Goal: Information Seeking & Learning: Find specific fact

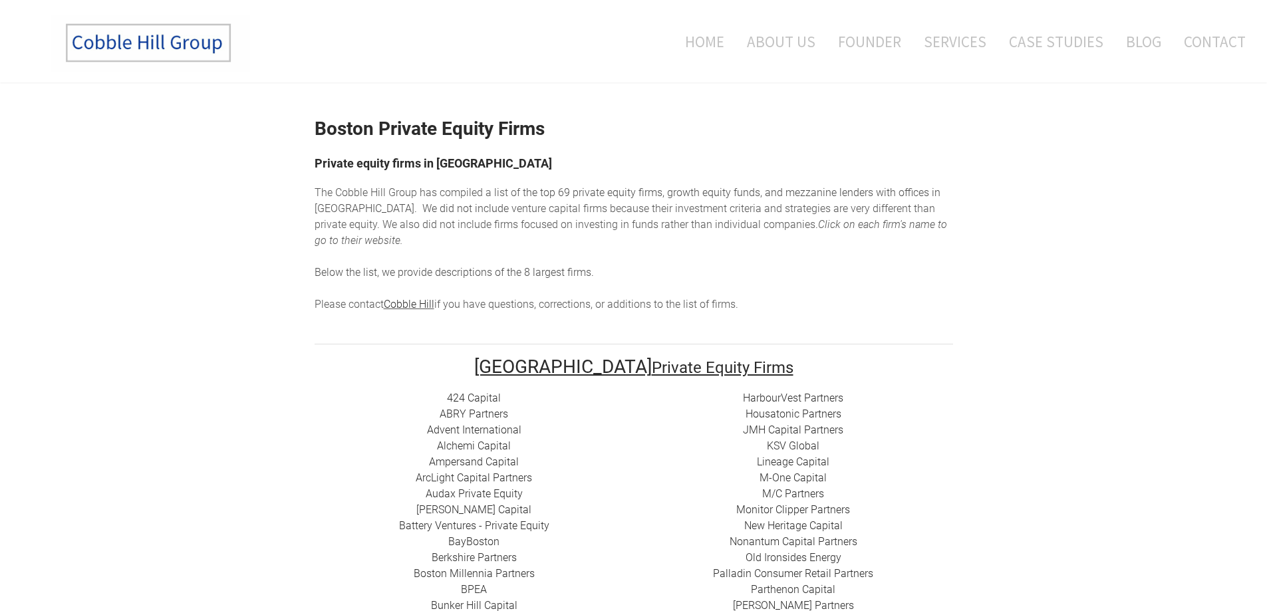
scroll to position [331, 0]
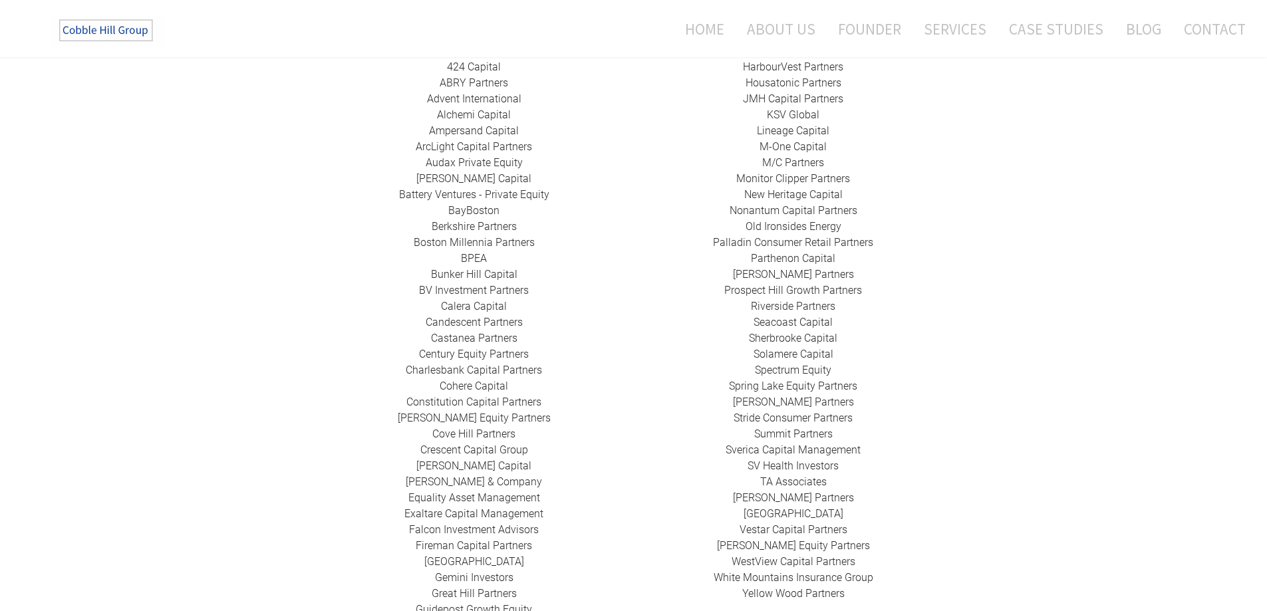
click at [746, 284] on link "Prospect Hill Growth Partners" at bounding box center [793, 290] width 138 height 13
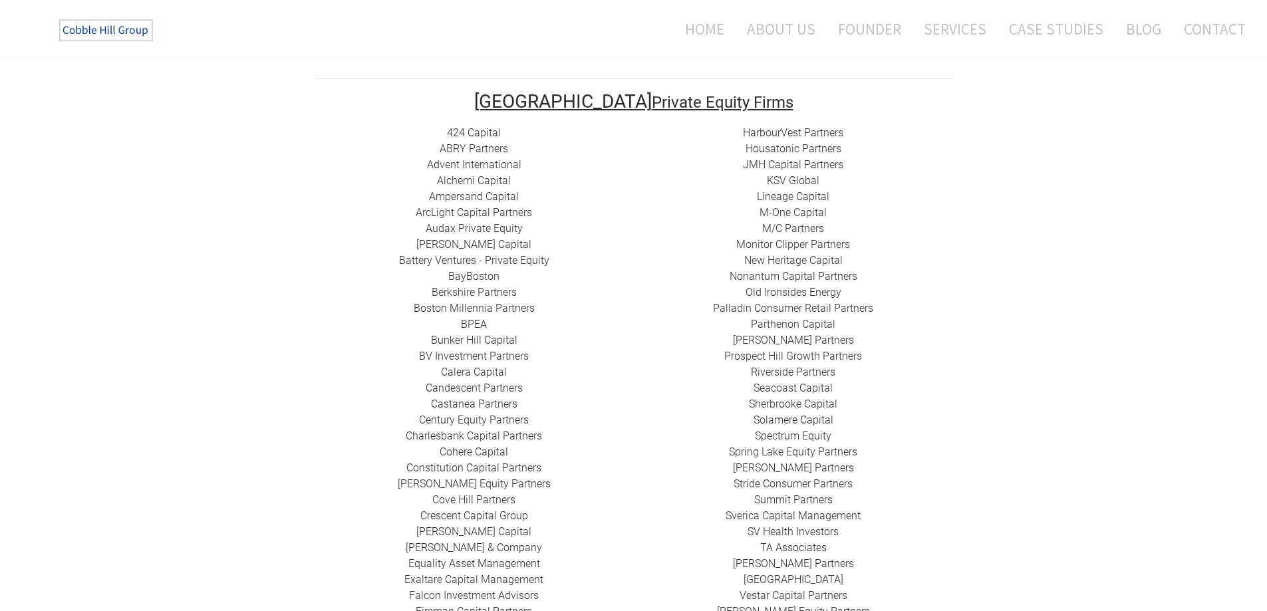
scroll to position [0, 0]
click at [783, 366] on link "Riverside Partners" at bounding box center [793, 372] width 84 height 13
click at [790, 382] on link "Seacoast Capital" at bounding box center [792, 388] width 79 height 13
click at [775, 398] on link "​Sherbrooke Capital​" at bounding box center [793, 404] width 88 height 13
click at [791, 398] on link "​Sherbrooke Capital​" at bounding box center [793, 404] width 88 height 13
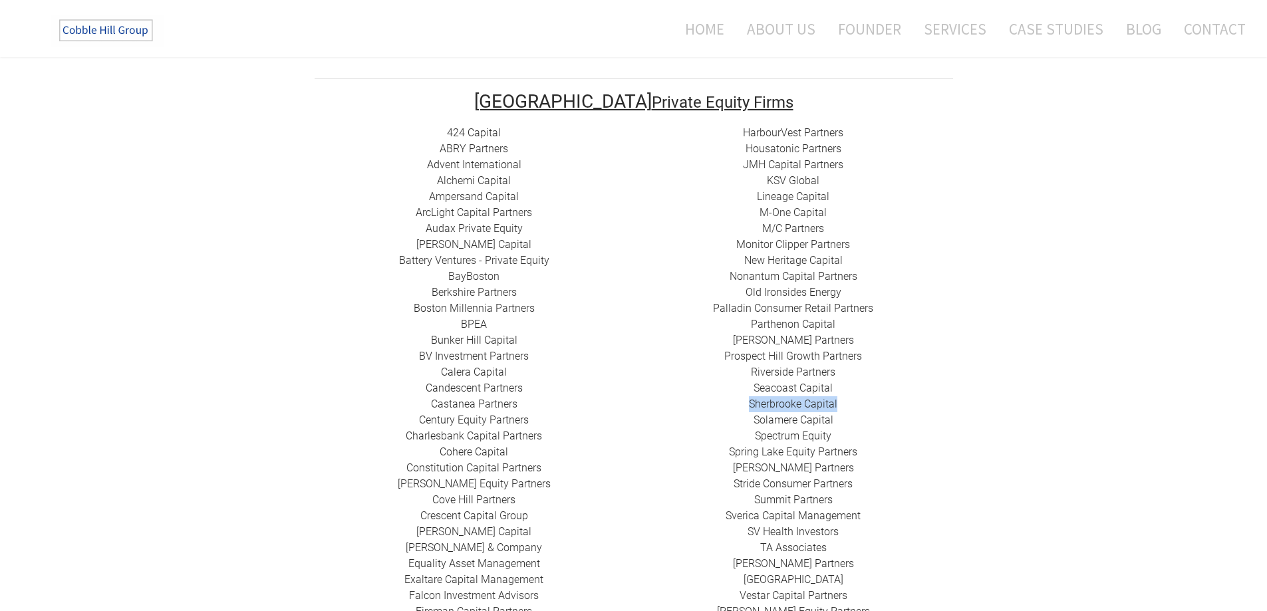
drag, startPoint x: 716, startPoint y: 390, endPoint x: 853, endPoint y: 386, distance: 136.4
click at [853, 386] on div "HarbourVest Partners Housatonic Partners ​JMH Capital Partners ​KSV Global Line…" at bounding box center [793, 396] width 319 height 543
copy link "​Sherbrooke Capital​"
click at [791, 414] on link "Solamere Capital" at bounding box center [793, 420] width 80 height 13
click at [786, 430] on link "Spectrum Equity" at bounding box center [793, 436] width 76 height 13
